Goal: Transaction & Acquisition: Purchase product/service

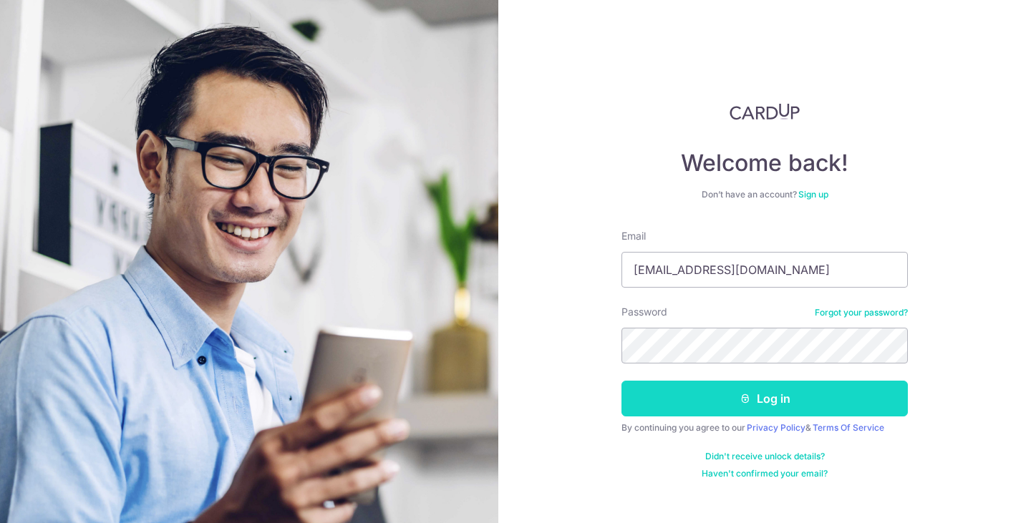
click at [784, 404] on button "Log in" at bounding box center [765, 399] width 286 height 36
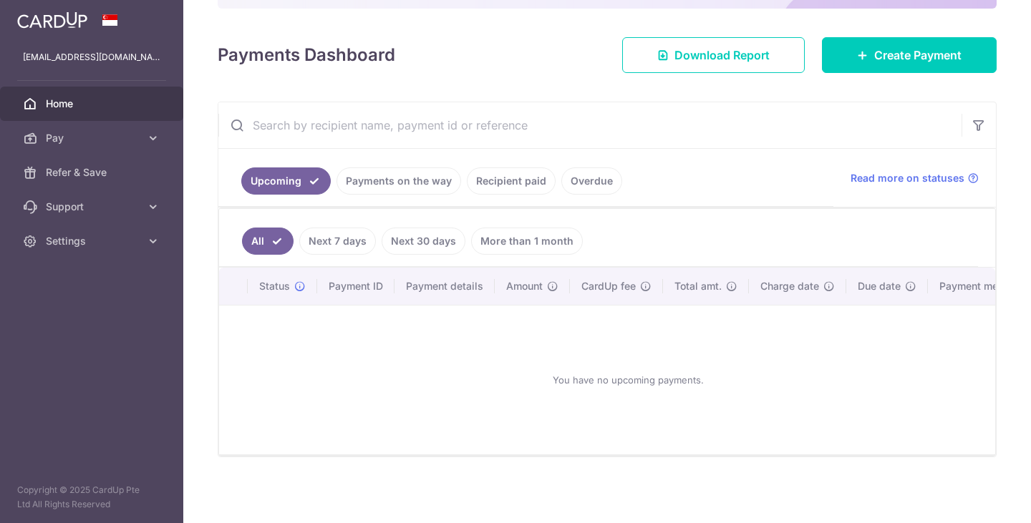
scroll to position [166, 0]
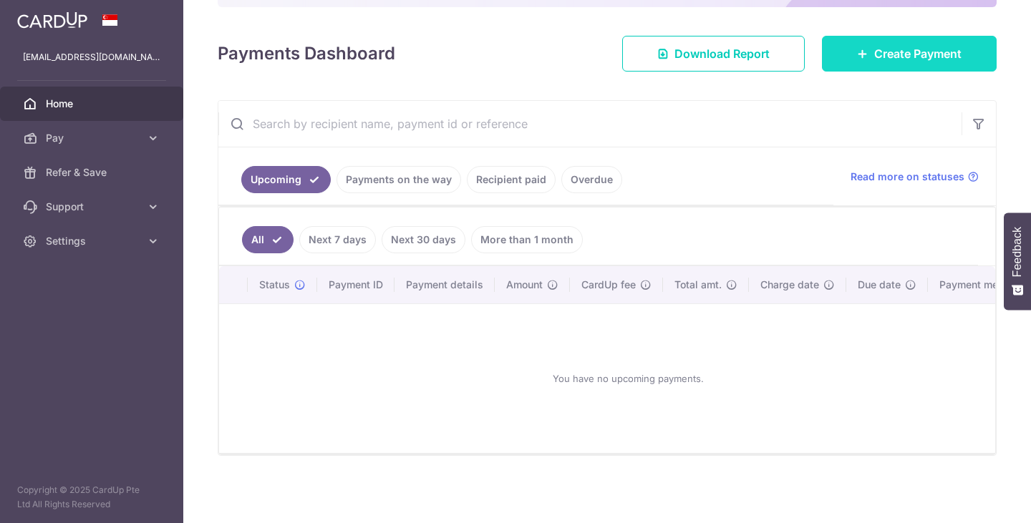
click at [874, 45] on span "Create Payment" at bounding box center [917, 53] width 87 height 17
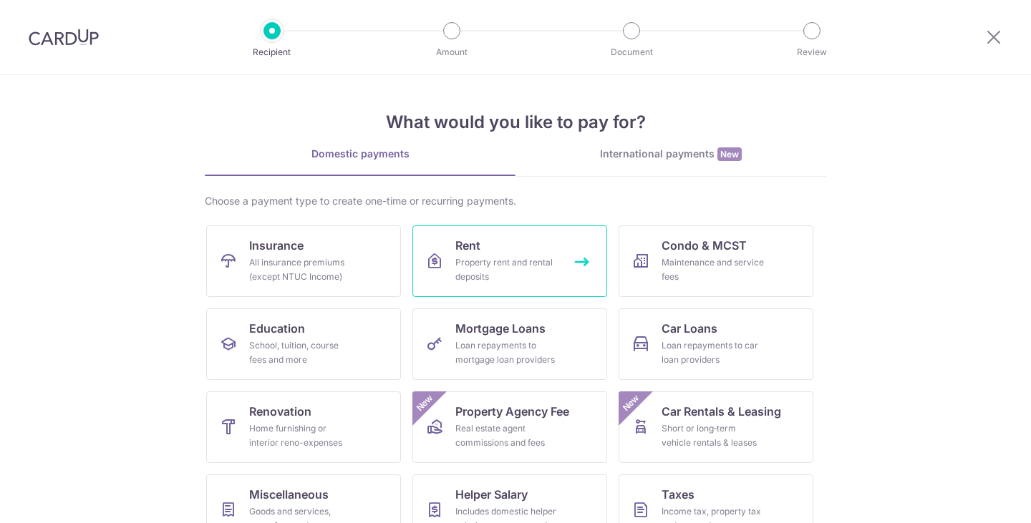
click at [551, 291] on link "Rent Property rent and rental deposits" at bounding box center [509, 262] width 195 height 72
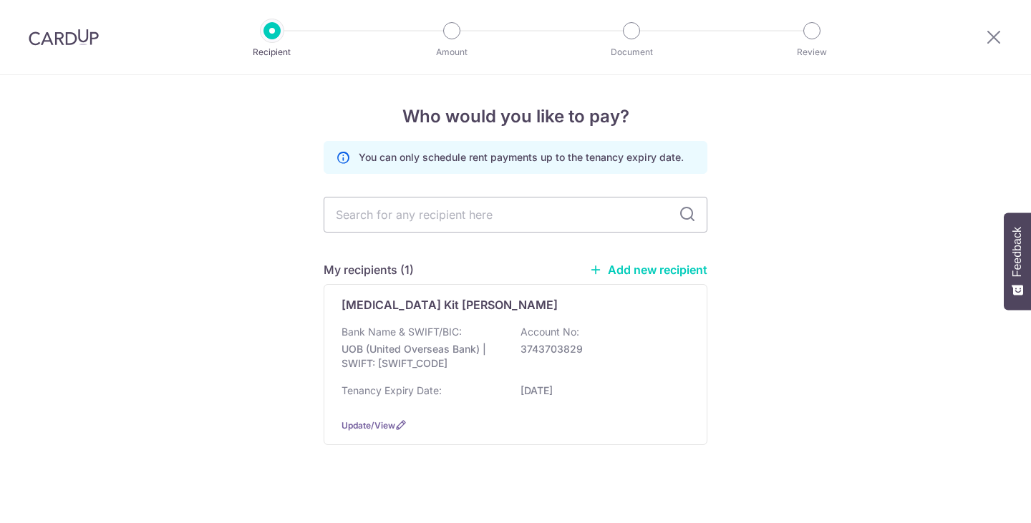
click at [438, 314] on div "[MEDICAL_DATA] Kit [PERSON_NAME] Bank Name & SWIFT/BIC: UOB (United Overseas Ba…" at bounding box center [516, 364] width 384 height 161
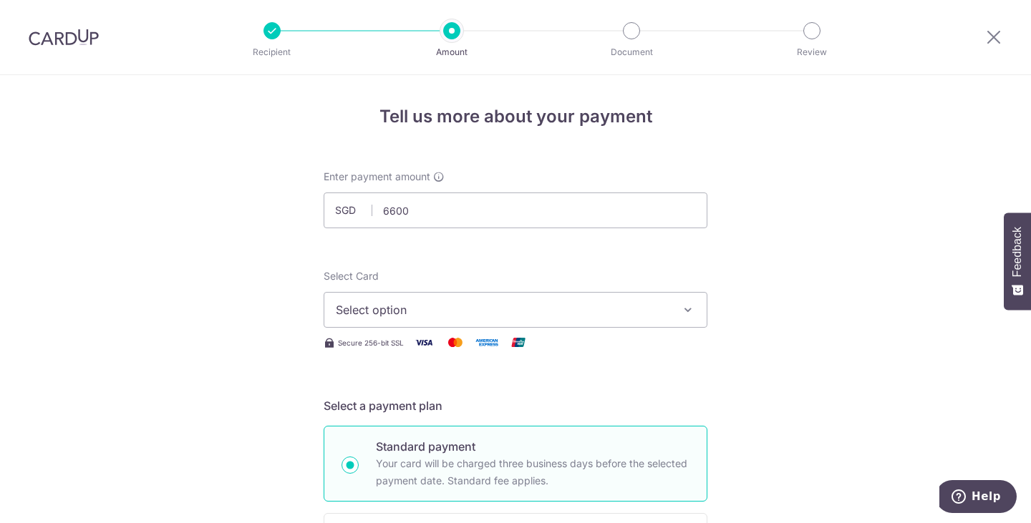
type input "6,600.00"
click at [406, 313] on span "Select option" at bounding box center [503, 309] width 334 height 17
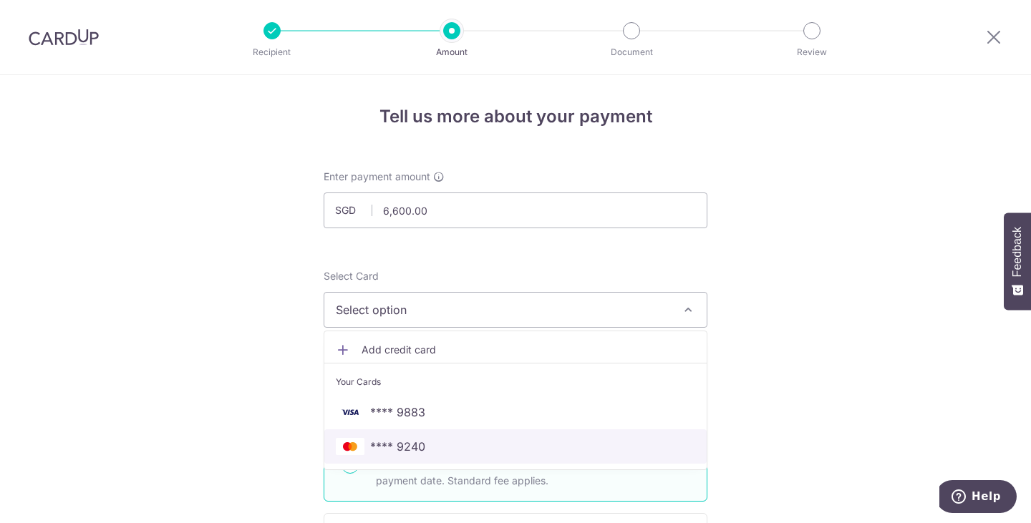
click at [412, 454] on span "**** 9240" at bounding box center [397, 446] width 55 height 17
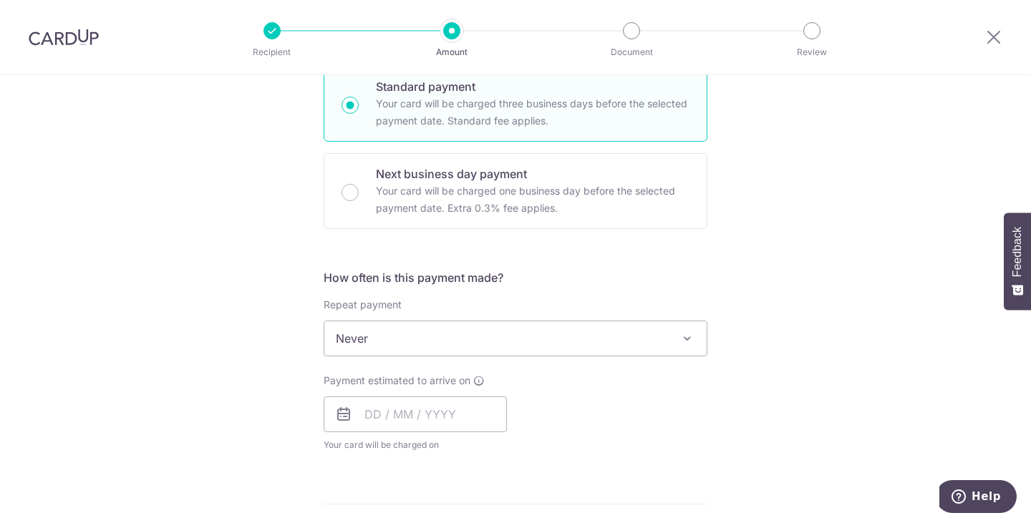
scroll to position [362, 0]
click at [435, 328] on span "Never" at bounding box center [515, 337] width 382 height 34
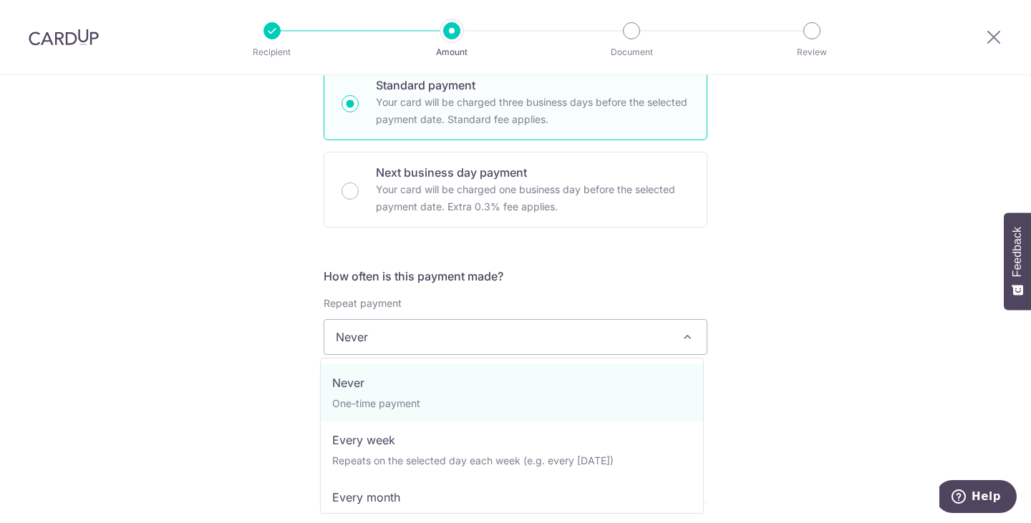
click at [435, 328] on span "Never" at bounding box center [515, 337] width 382 height 34
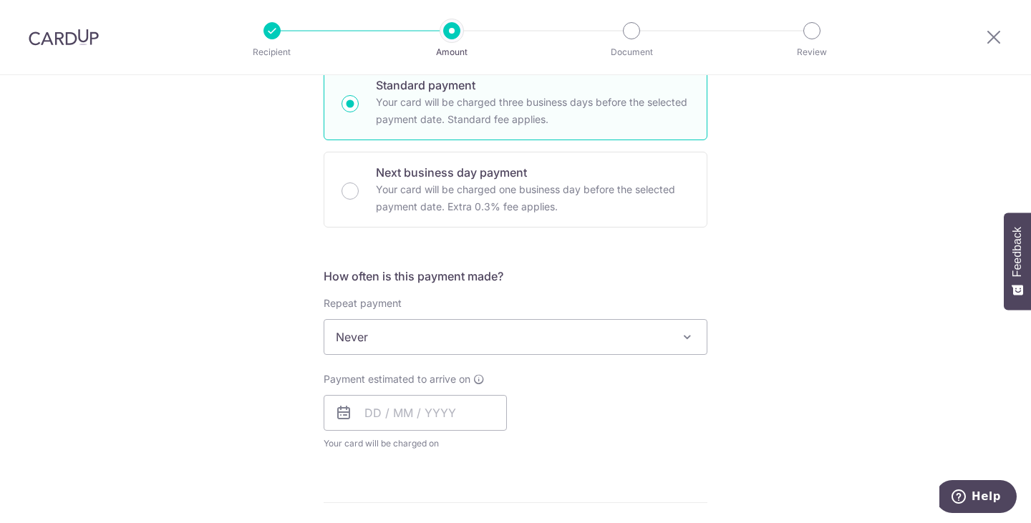
scroll to position [434, 0]
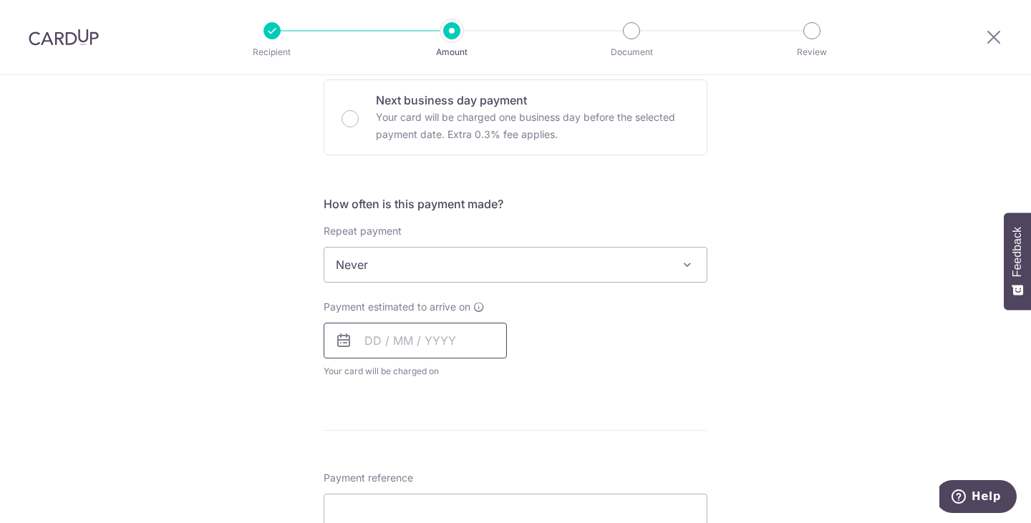
click at [415, 343] on input "text" at bounding box center [415, 341] width 183 height 36
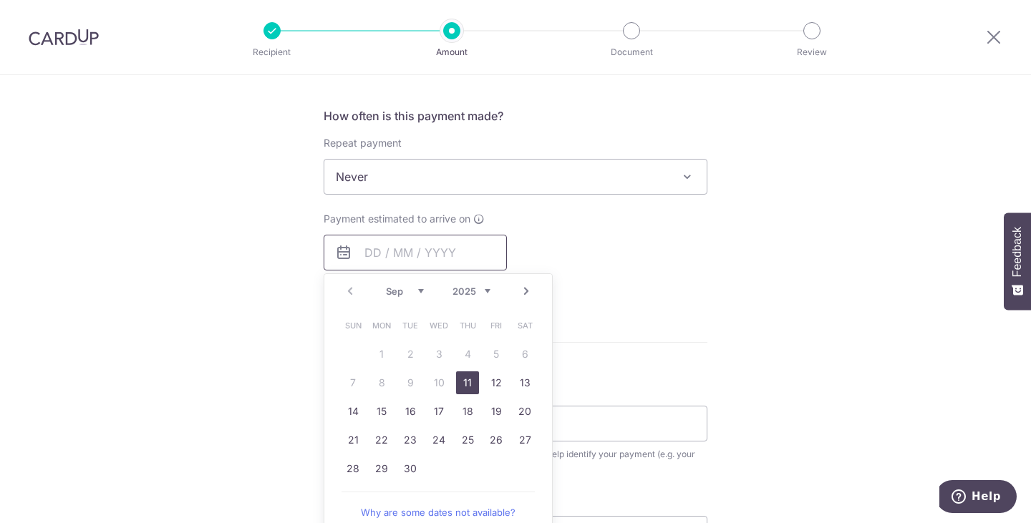
scroll to position [524, 0]
click at [497, 376] on link "12" at bounding box center [496, 381] width 23 height 23
type input "[DATE]"
click at [652, 226] on div "Payment estimated to arrive on 12/09/2025 Prev Next Sep Oct Nov Dec 2025 2026 2…" at bounding box center [515, 249] width 401 height 79
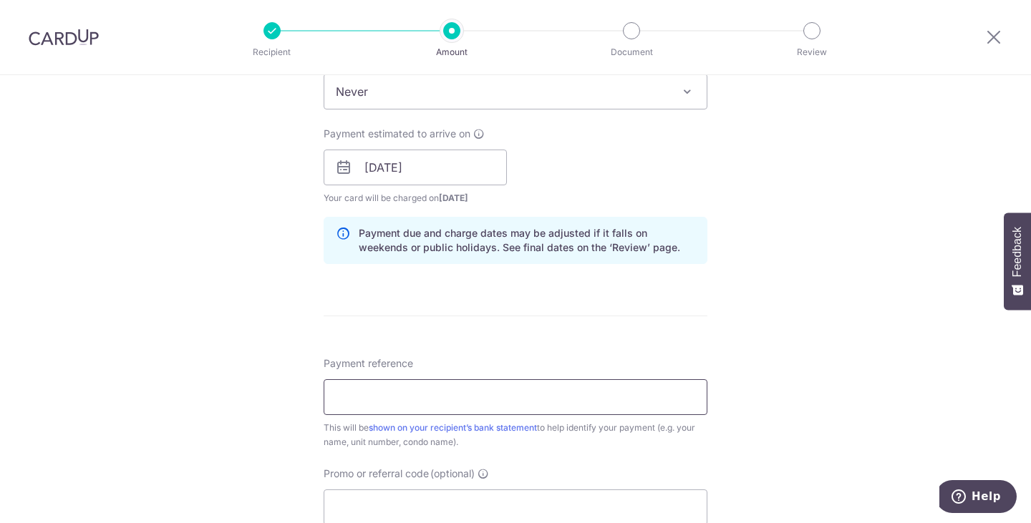
scroll to position [609, 0]
click at [460, 393] on input "Payment reference" at bounding box center [516, 396] width 384 height 36
type input "Rent for [STREET_ADDRESS]"
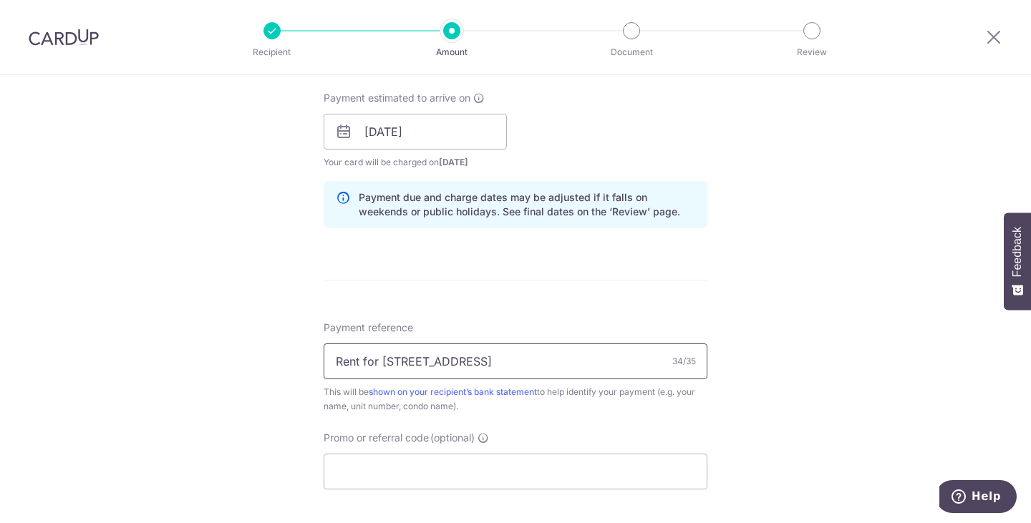
scroll to position [650, 0]
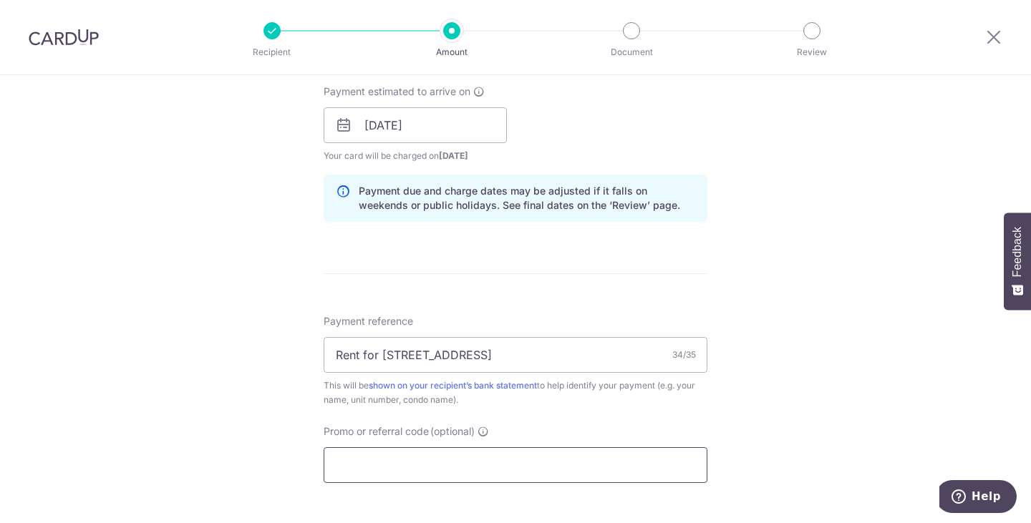
click at [453, 461] on input "Promo or referral code (optional)" at bounding box center [516, 466] width 384 height 36
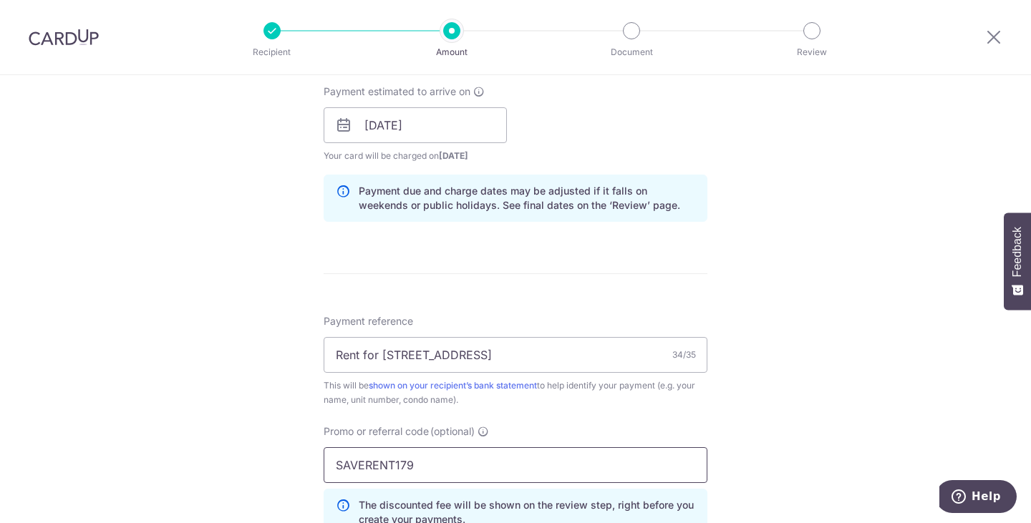
type input "SAVERENT179"
click at [841, 335] on div "Tell us more about your payment Enter payment amount SGD 6,600.00 6600.00 Selec…" at bounding box center [515, 135] width 1031 height 1419
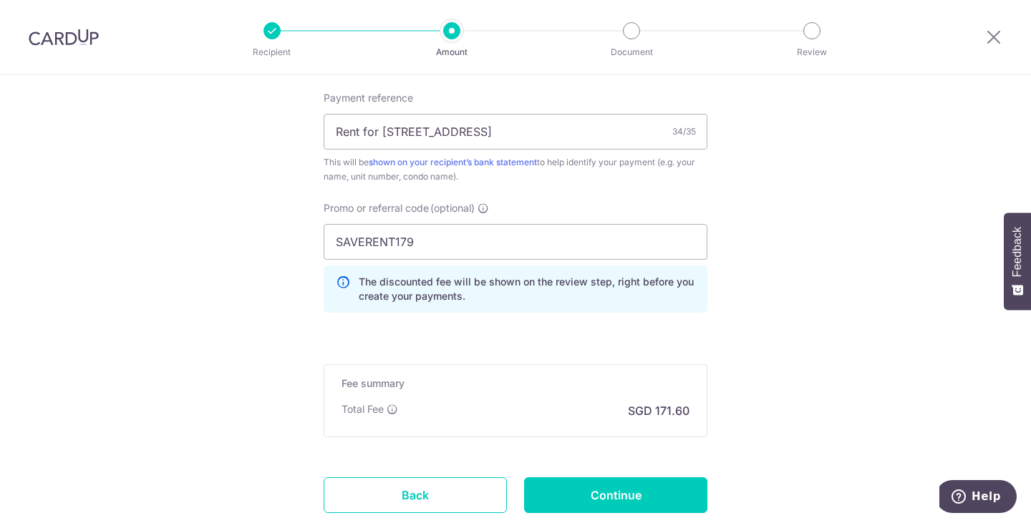
scroll to position [877, 0]
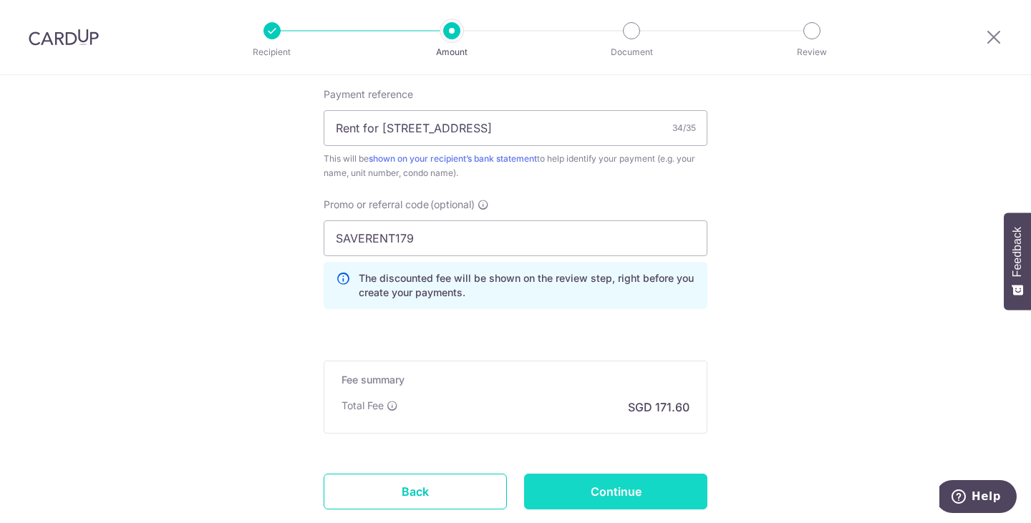
click at [671, 476] on input "Continue" at bounding box center [615, 492] width 183 height 36
type input "Create Schedule"
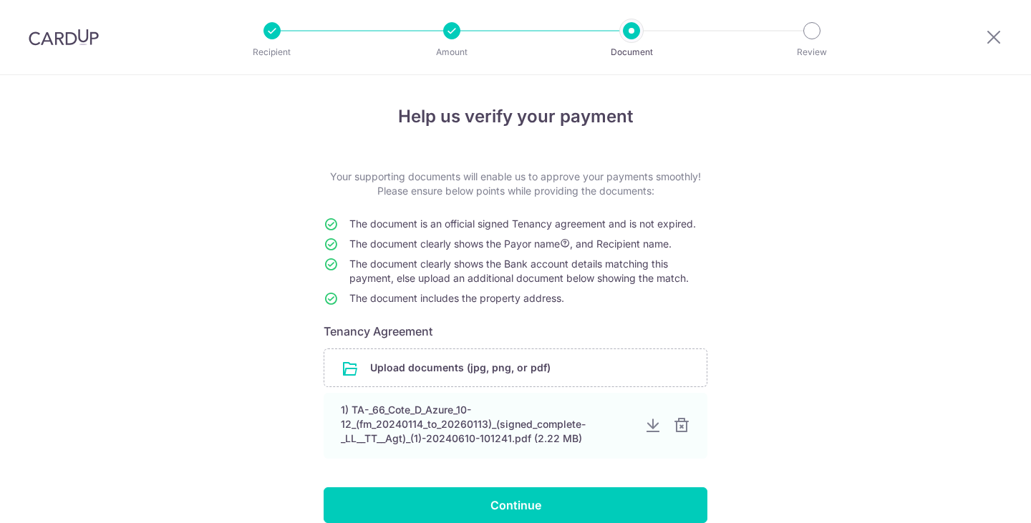
scroll to position [87, 0]
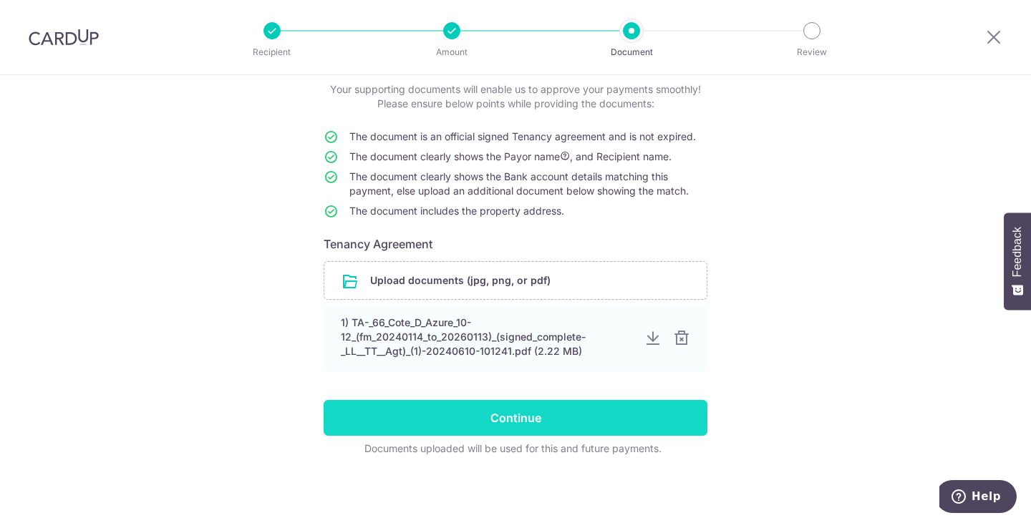
click at [556, 421] on input "Continue" at bounding box center [516, 418] width 384 height 36
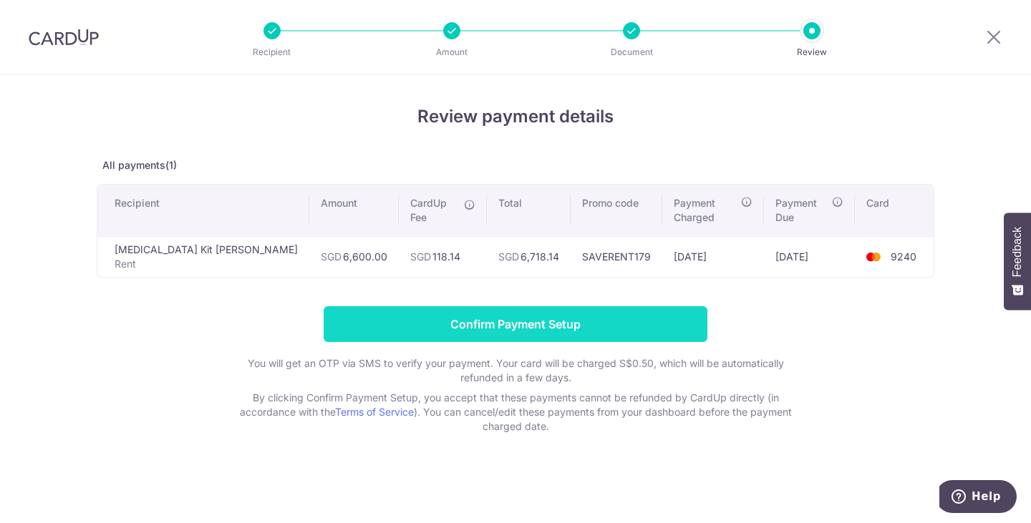
click at [568, 310] on input "Confirm Payment Setup" at bounding box center [516, 325] width 384 height 36
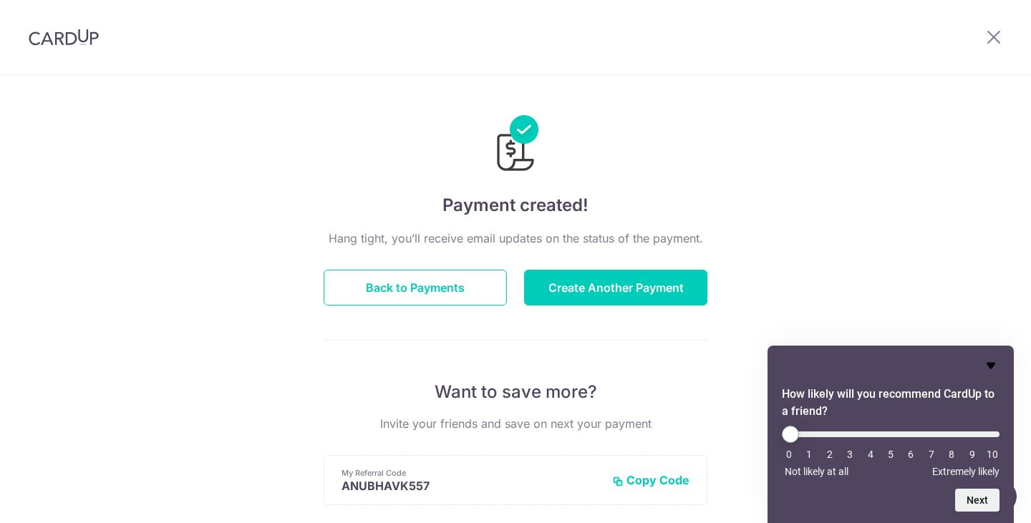
click at [995, 371] on icon "Hide survey" at bounding box center [991, 365] width 17 height 17
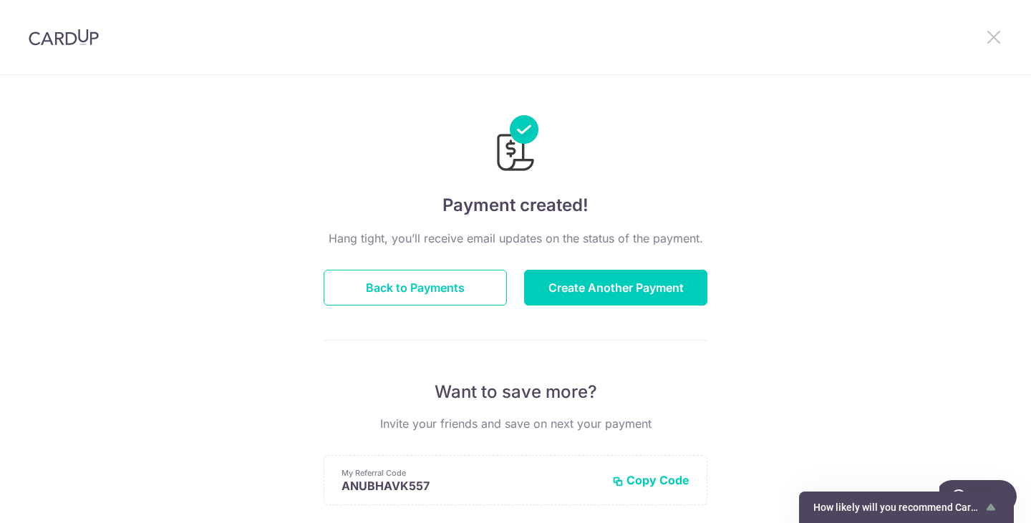
click at [991, 34] on icon at bounding box center [993, 37] width 17 height 18
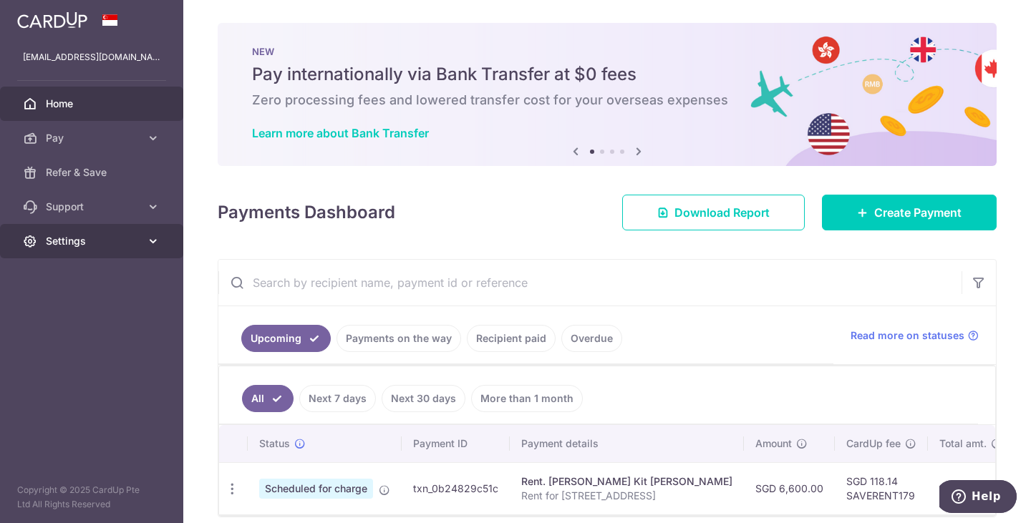
click at [144, 238] on link "Settings" at bounding box center [91, 241] width 183 height 34
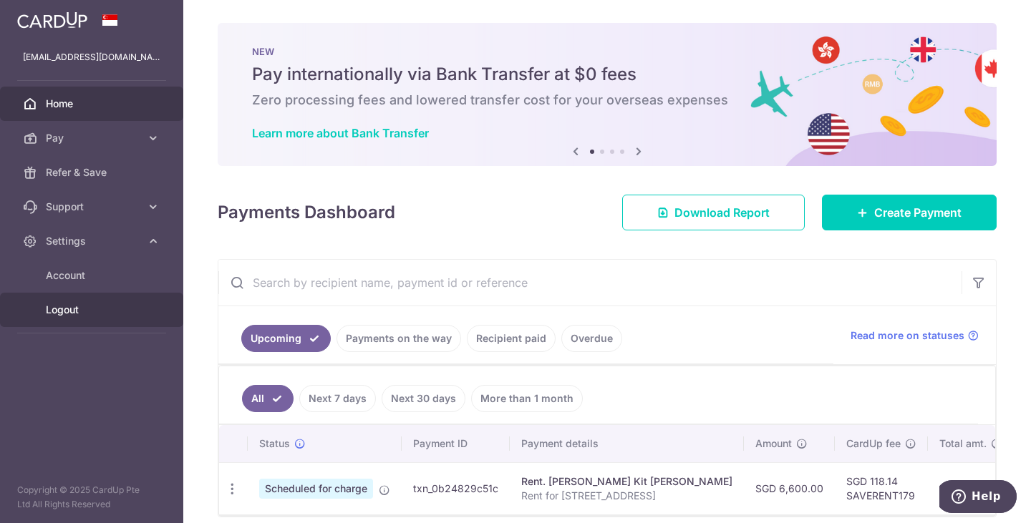
click at [57, 314] on span "Logout" at bounding box center [93, 310] width 95 height 14
